Goal: Task Accomplishment & Management: Manage account settings

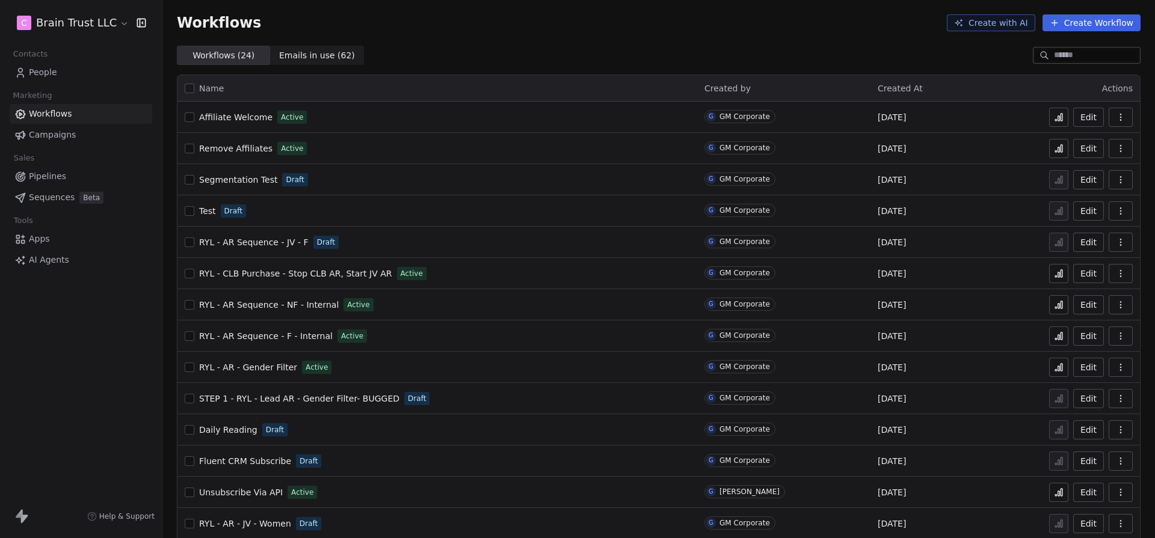
click at [61, 69] on link "People" at bounding box center [81, 73] width 143 height 20
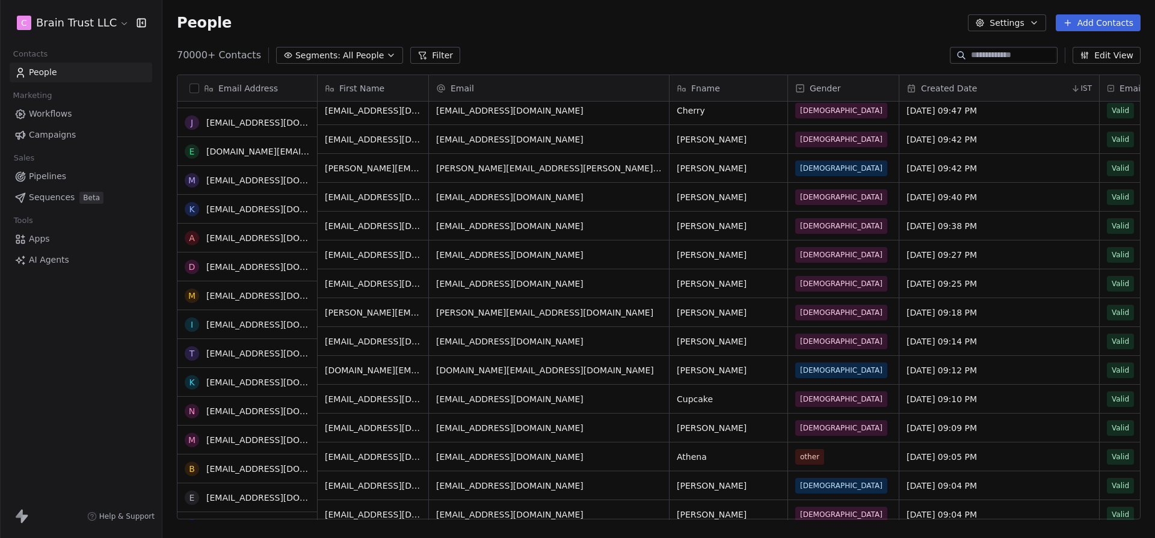
scroll to position [4959, 0]
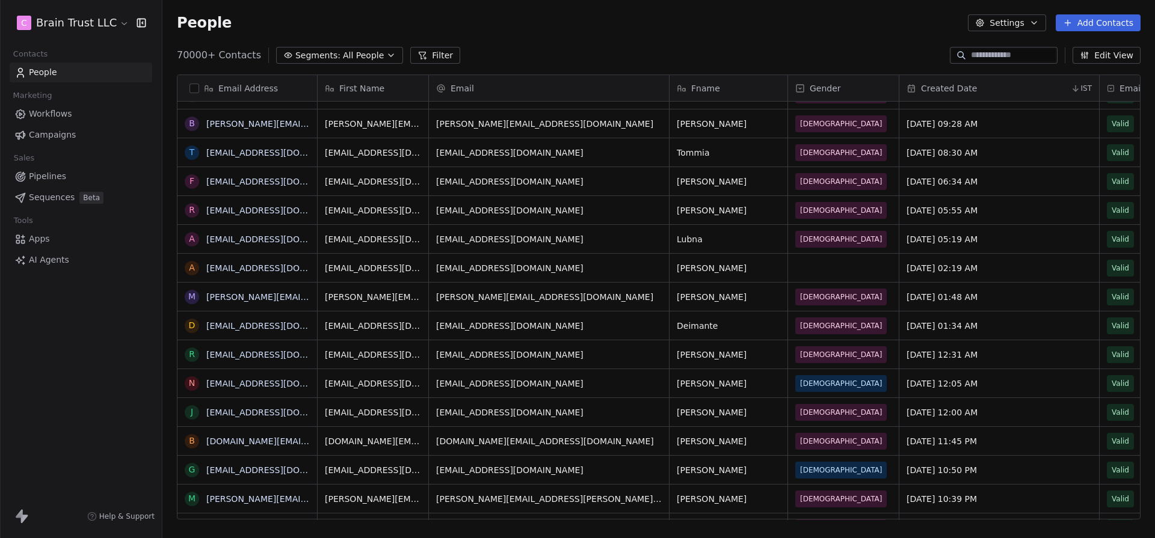
click at [75, 20] on html "C Brain Trust LLC Contacts People Marketing Workflows Campaigns Sales Pipelines…" at bounding box center [577, 269] width 1155 height 538
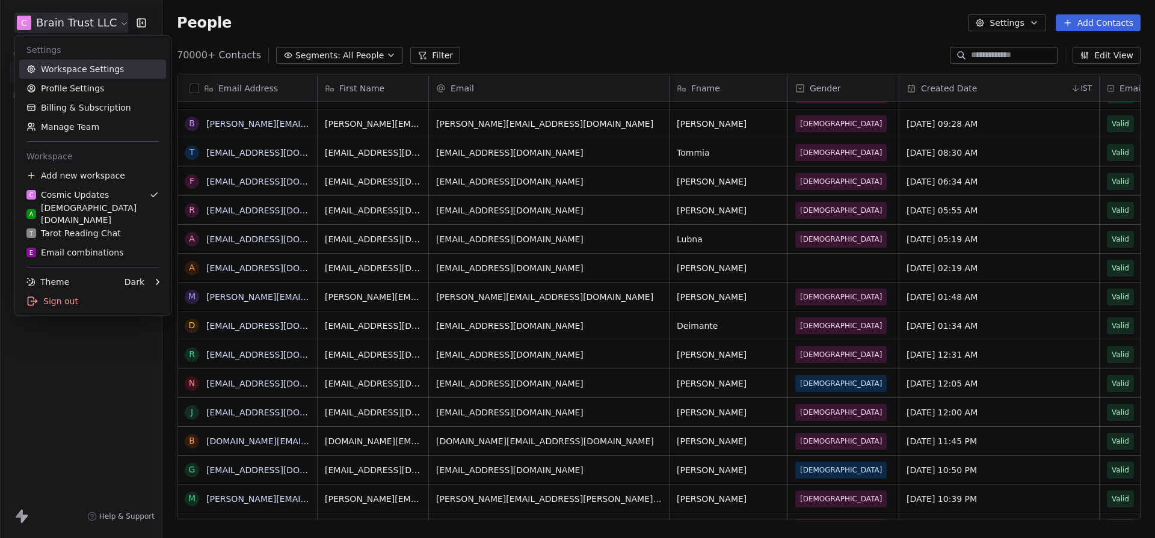
click at [90, 72] on link "Workspace Settings" at bounding box center [92, 69] width 147 height 19
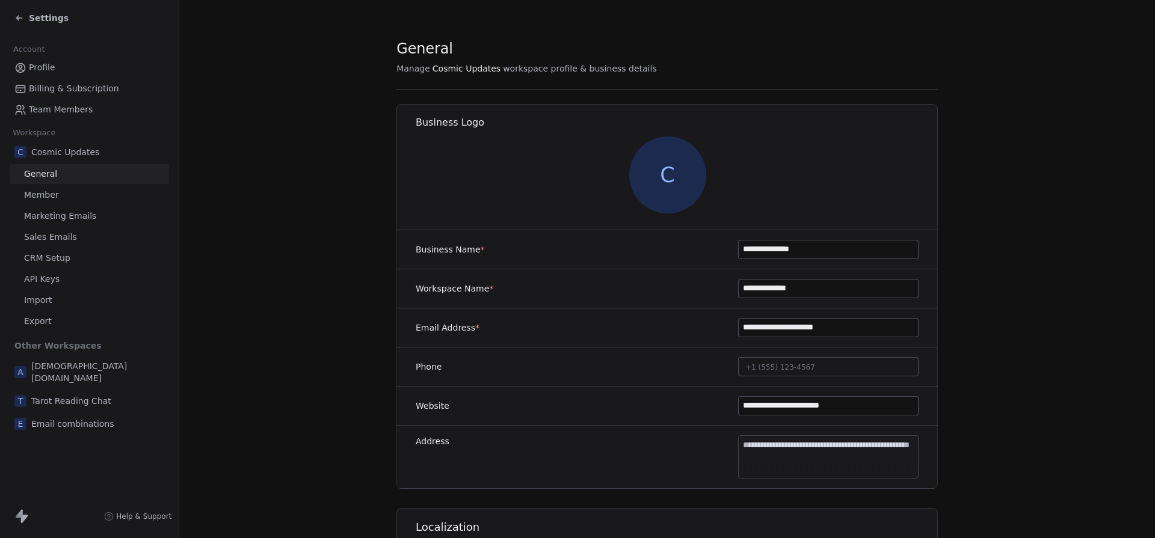
click at [81, 212] on span "Marketing Emails" at bounding box center [60, 216] width 72 height 13
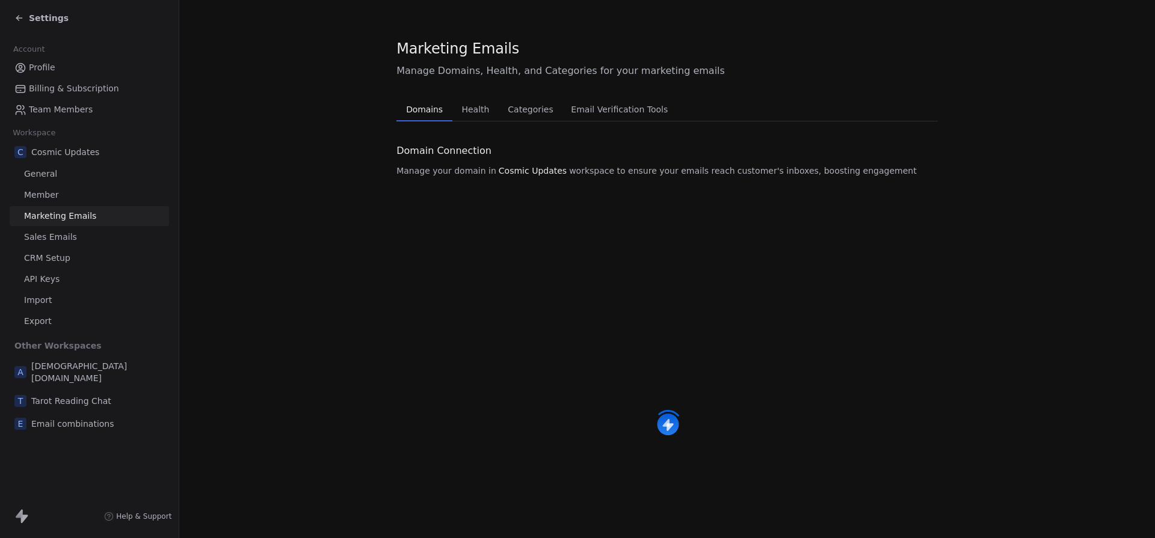
click at [606, 116] on span "Email Verification Tools" at bounding box center [619, 109] width 106 height 17
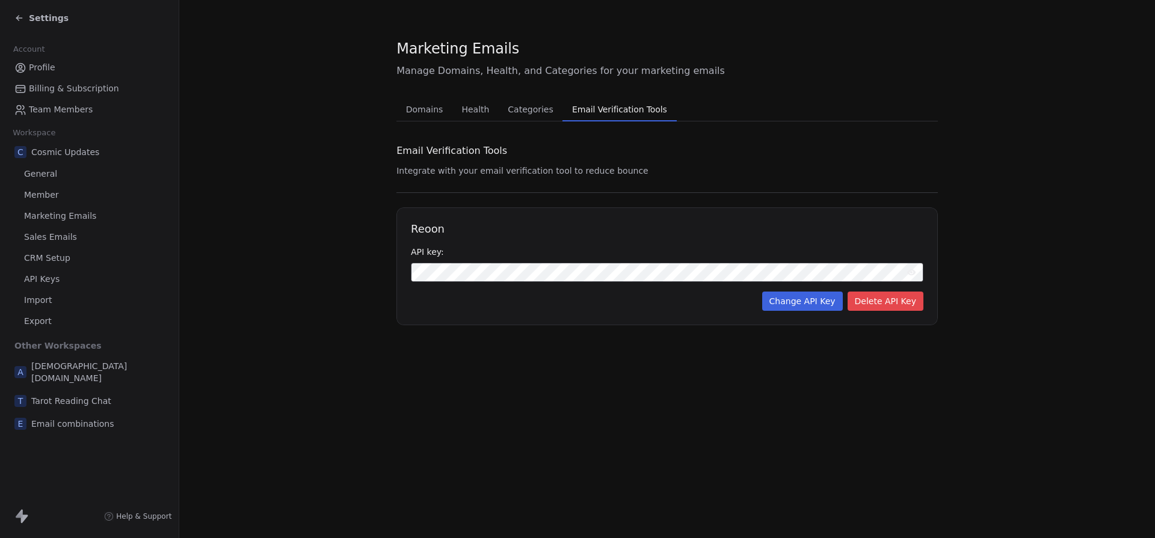
click at [45, 16] on span "Settings" at bounding box center [49, 18] width 40 height 12
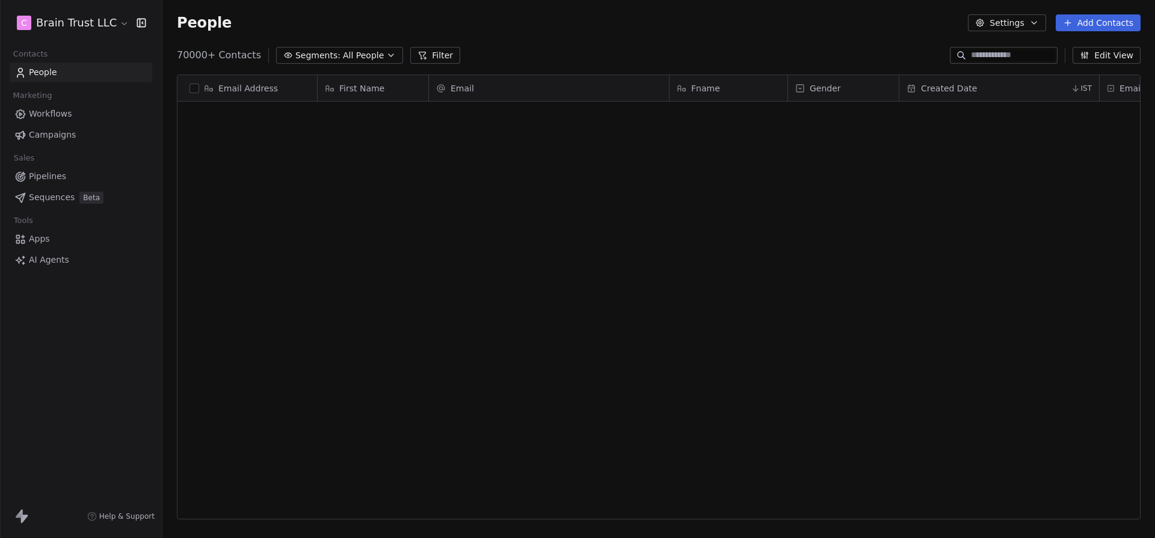
scroll to position [473, 993]
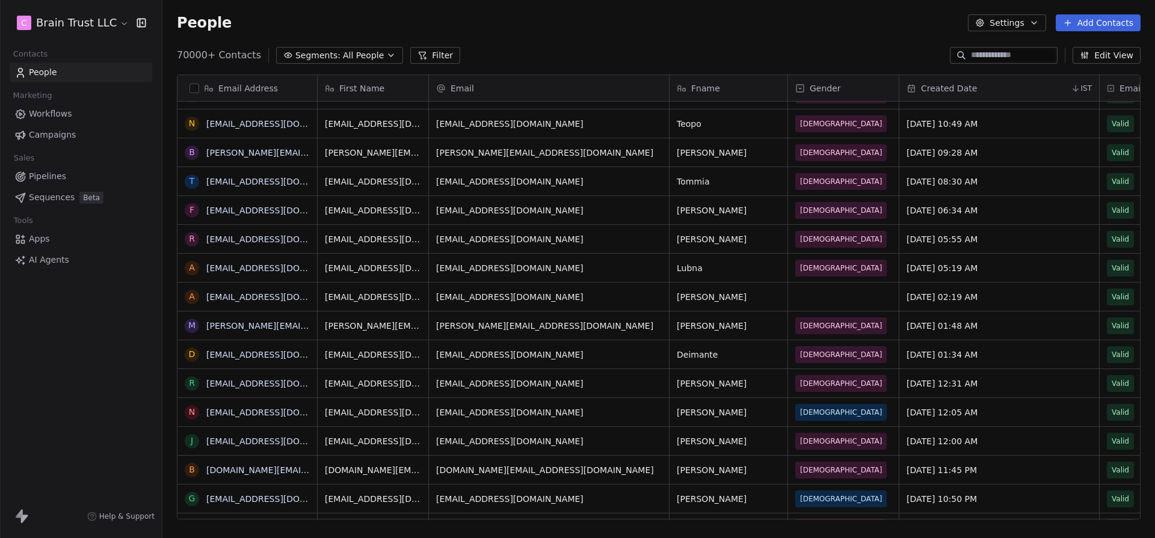
click at [83, 32] on html "C Brain Trust LLC Contacts People Marketing Workflows Campaigns Sales Pipelines…" at bounding box center [577, 269] width 1155 height 538
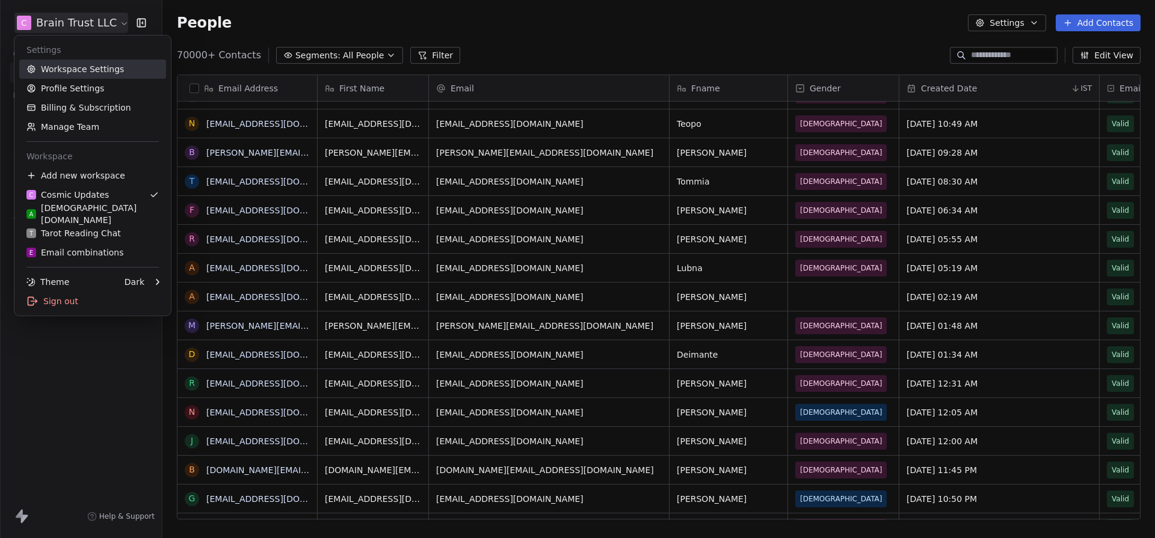
click at [90, 64] on link "Workspace Settings" at bounding box center [92, 69] width 147 height 19
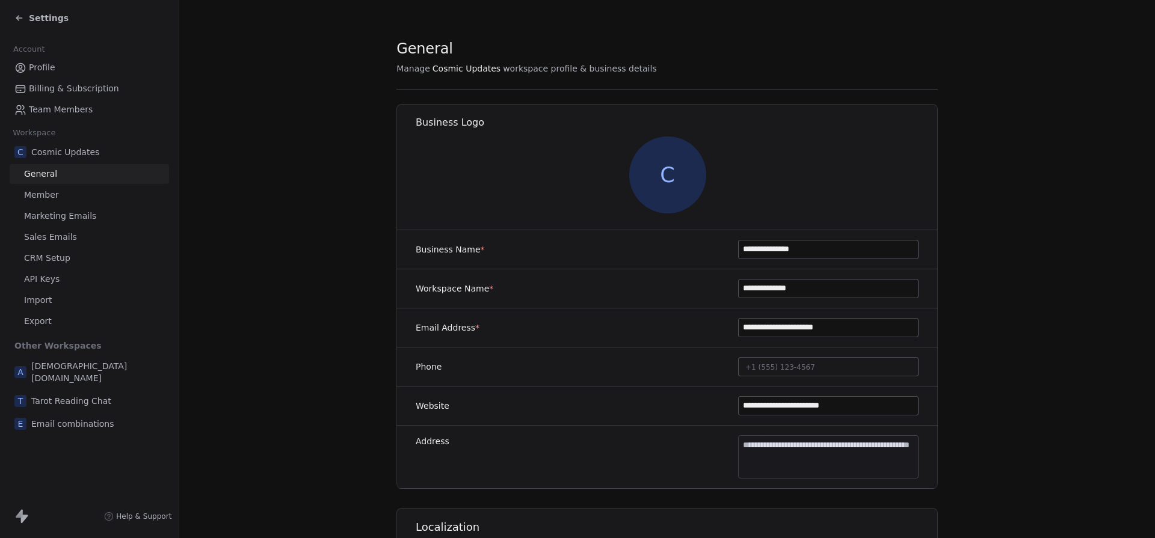
click at [66, 211] on span "Marketing Emails" at bounding box center [60, 216] width 72 height 13
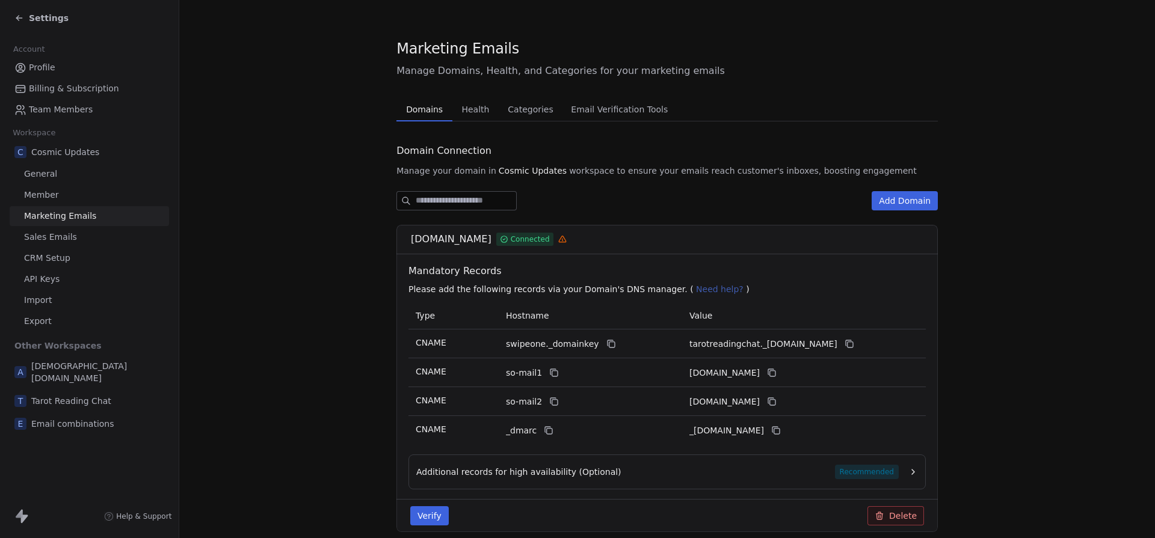
click at [648, 107] on span "Email Verification Tools" at bounding box center [619, 109] width 106 height 17
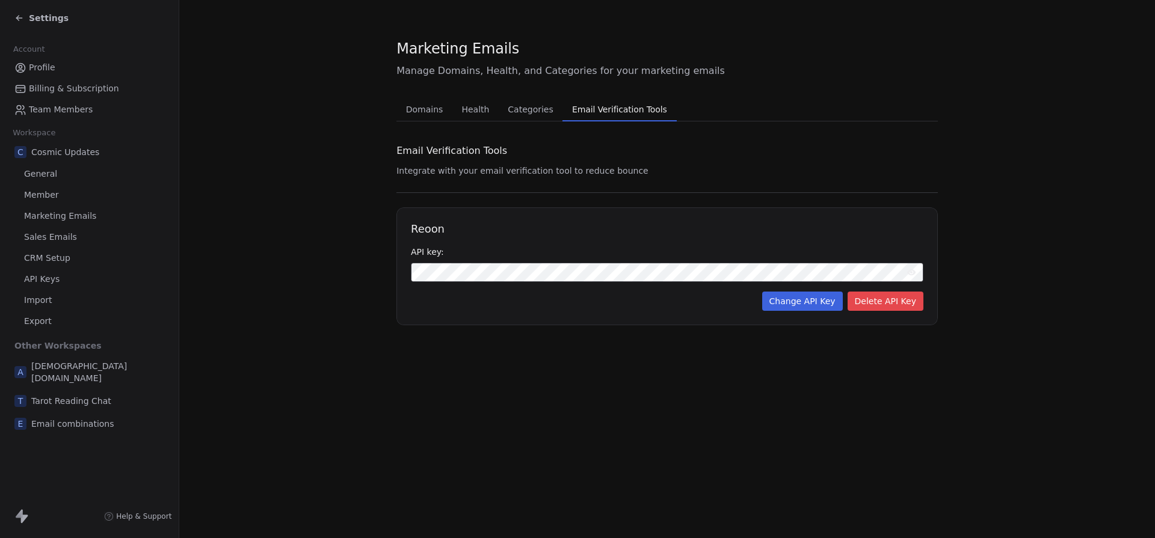
click at [29, 15] on span "Settings" at bounding box center [49, 18] width 40 height 12
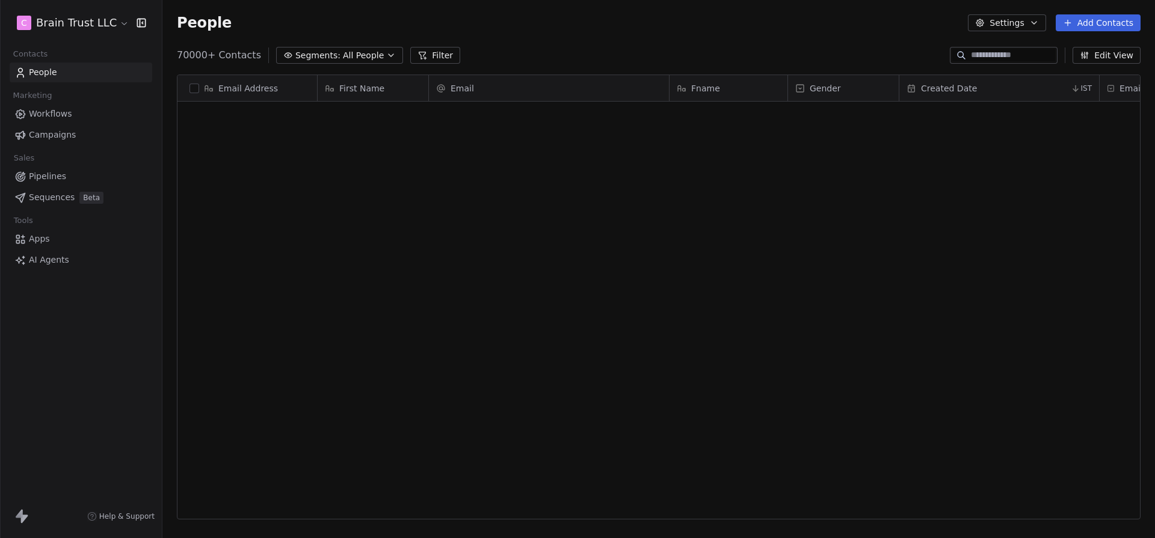
scroll to position [473, 993]
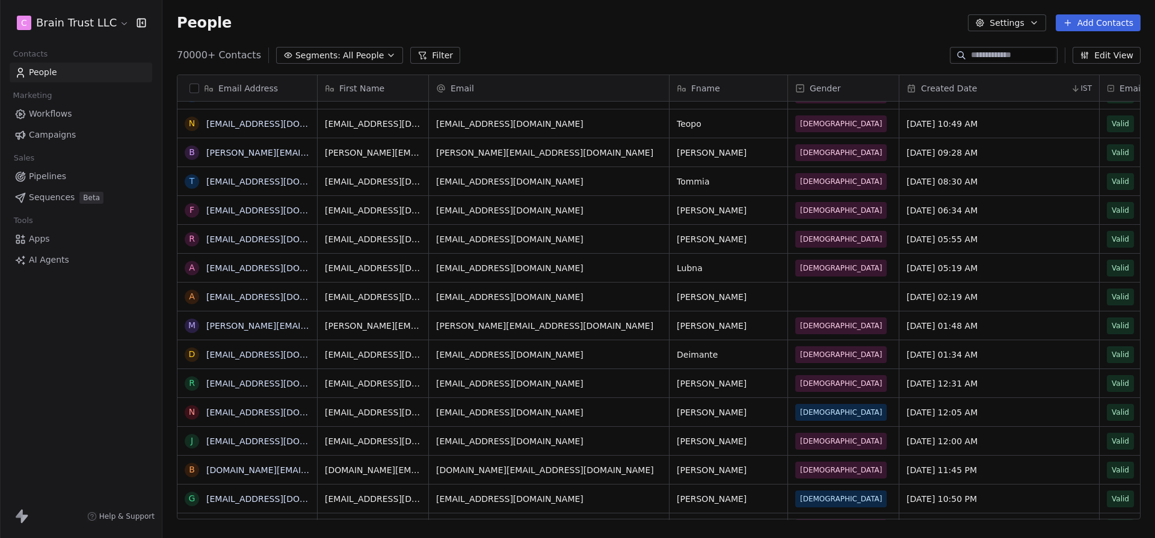
click at [434, 55] on button "Filter" at bounding box center [435, 55] width 50 height 17
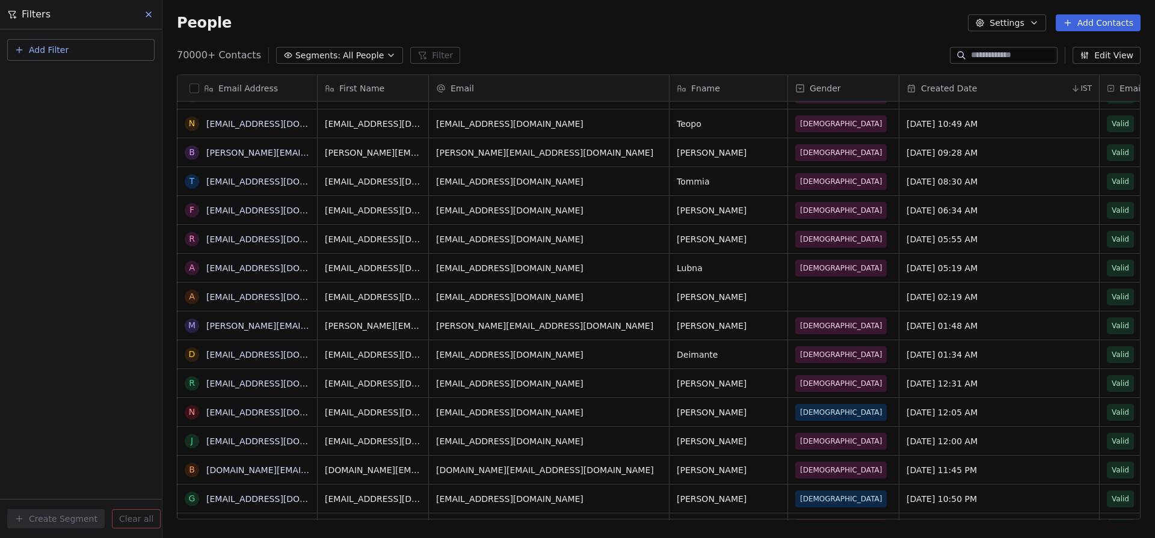
click at [158, 11] on div "Filters" at bounding box center [81, 14] width 162 height 29
click at [351, 58] on span "All People" at bounding box center [363, 55] width 41 height 13
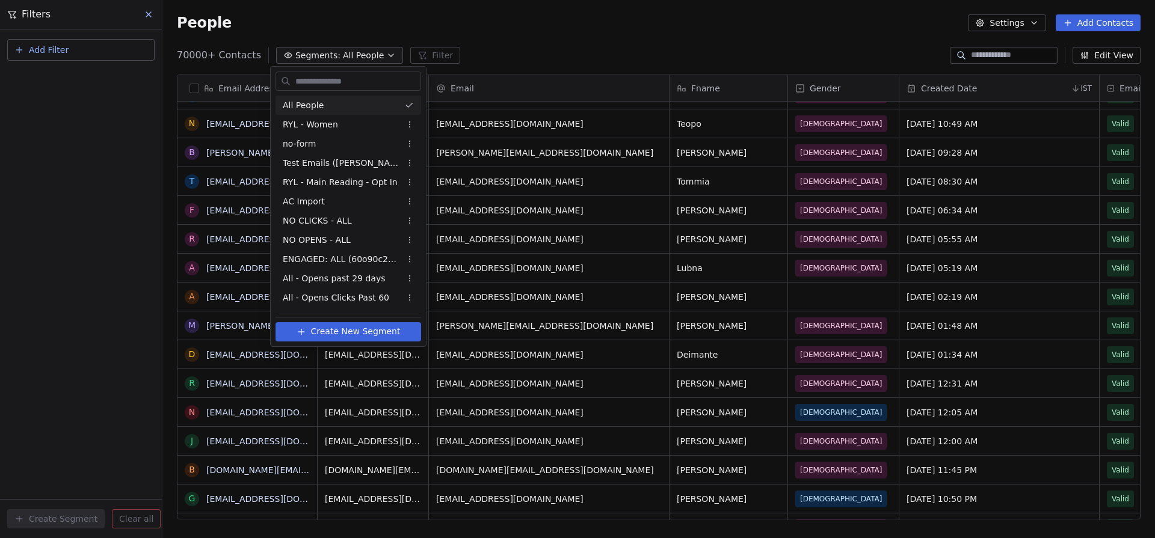
click at [147, 16] on html "C Brain Trust LLC Contacts People Marketing Workflows Campaigns Sales Pipelines…" at bounding box center [577, 269] width 1155 height 538
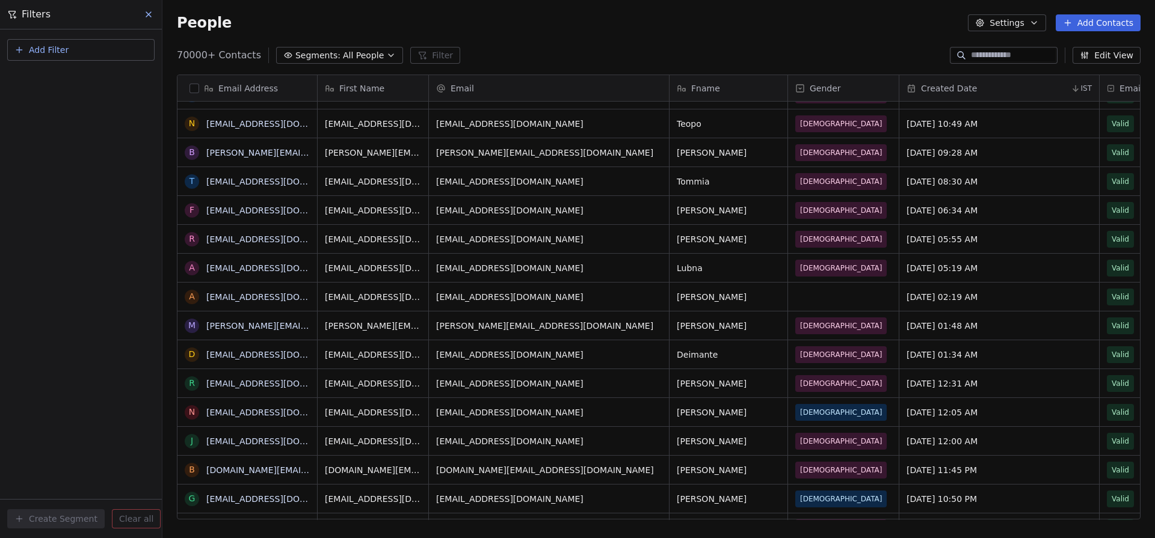
click at [147, 16] on icon at bounding box center [148, 14] width 5 height 5
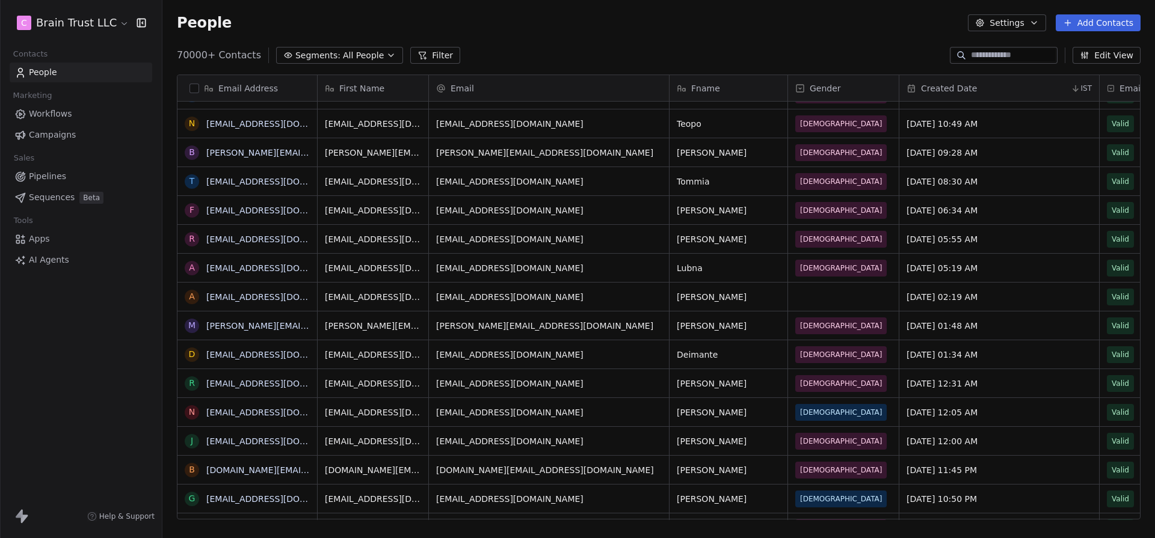
click at [366, 68] on div "Email Address m [EMAIL_ADDRESS][DOMAIN_NAME] t [EMAIL_ADDRESS][PERSON_NAME][DOM…" at bounding box center [658, 302] width 993 height 474
click at [362, 57] on span "All People" at bounding box center [363, 55] width 41 height 13
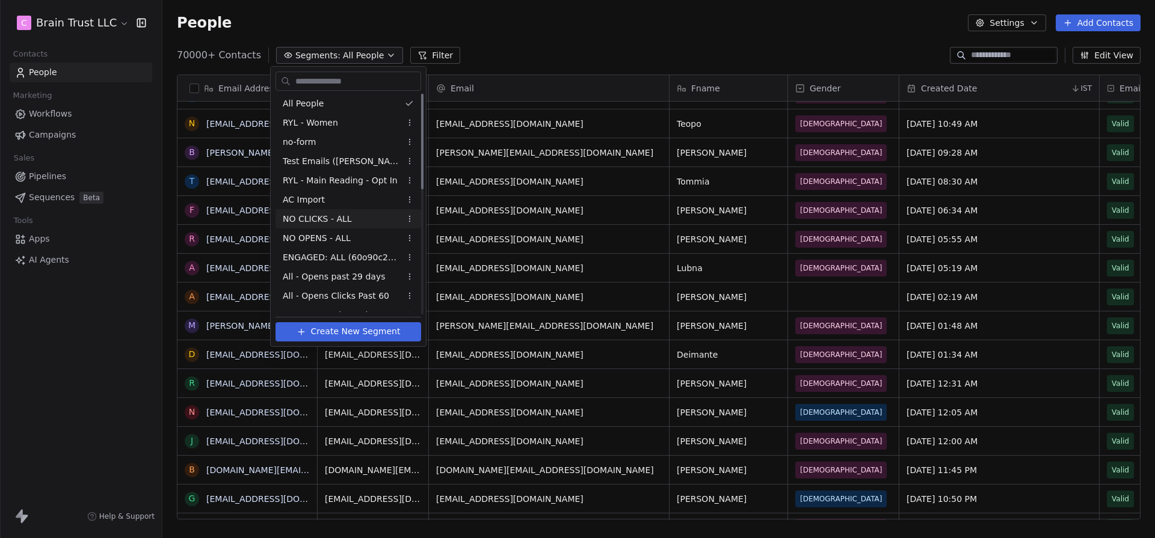
scroll to position [1, 0]
click at [364, 257] on span "ENGAGED: ALL (60o90c21d)" at bounding box center [342, 258] width 118 height 13
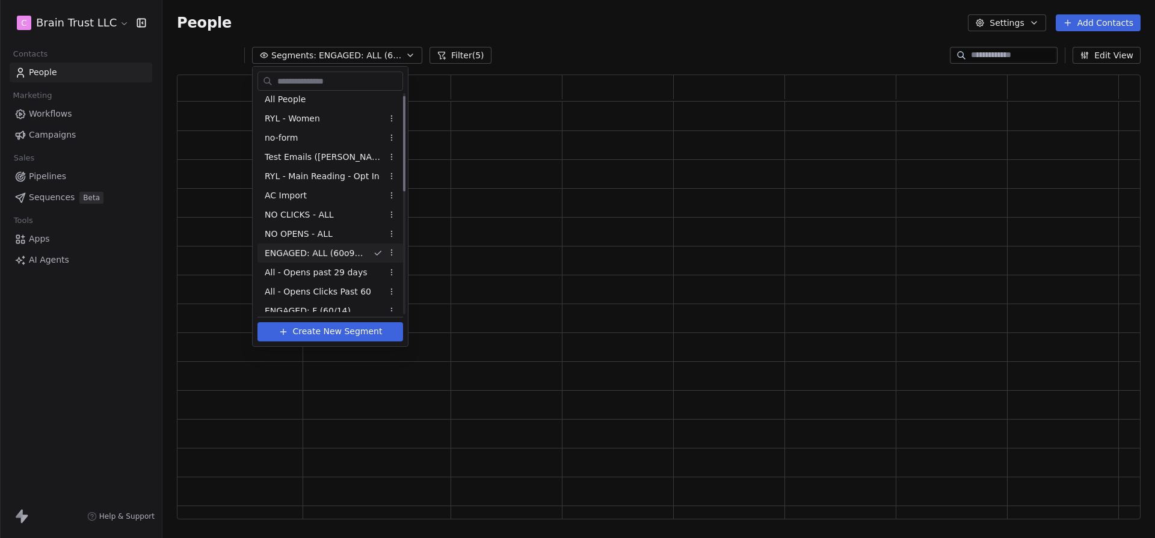
scroll to position [445, 964]
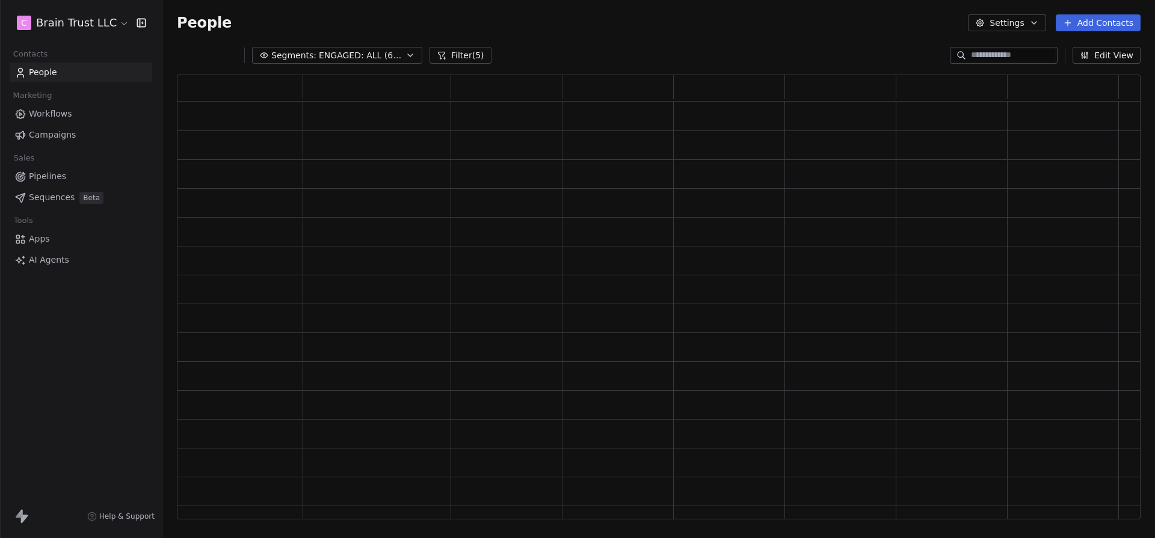
click at [486, 49] on button "Filter (5)" at bounding box center [460, 55] width 62 height 17
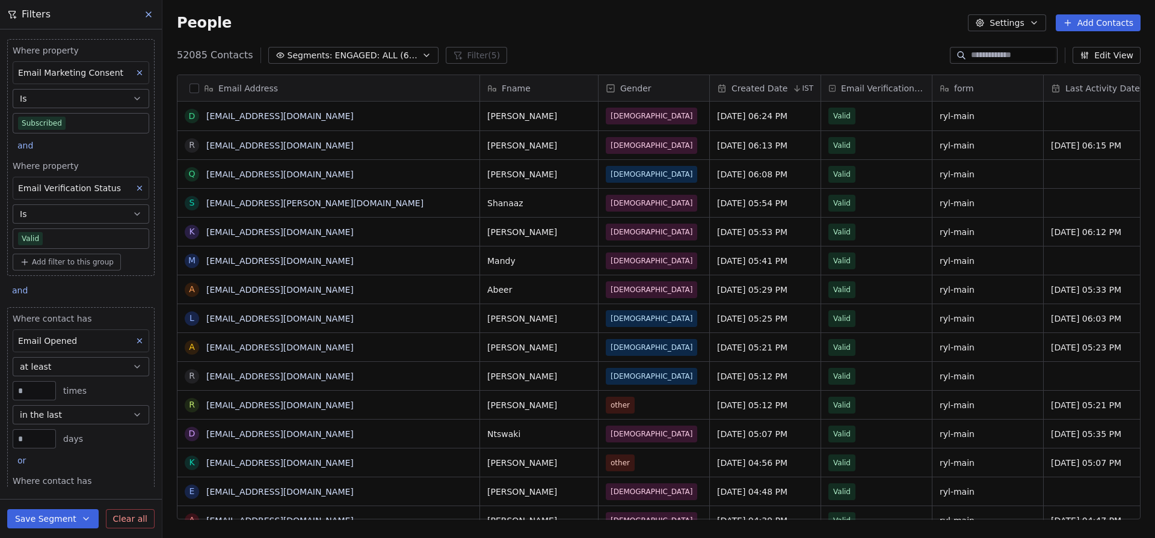
scroll to position [473, 993]
click at [148, 10] on icon at bounding box center [149, 15] width 10 height 10
